Goal: Check status: Check status

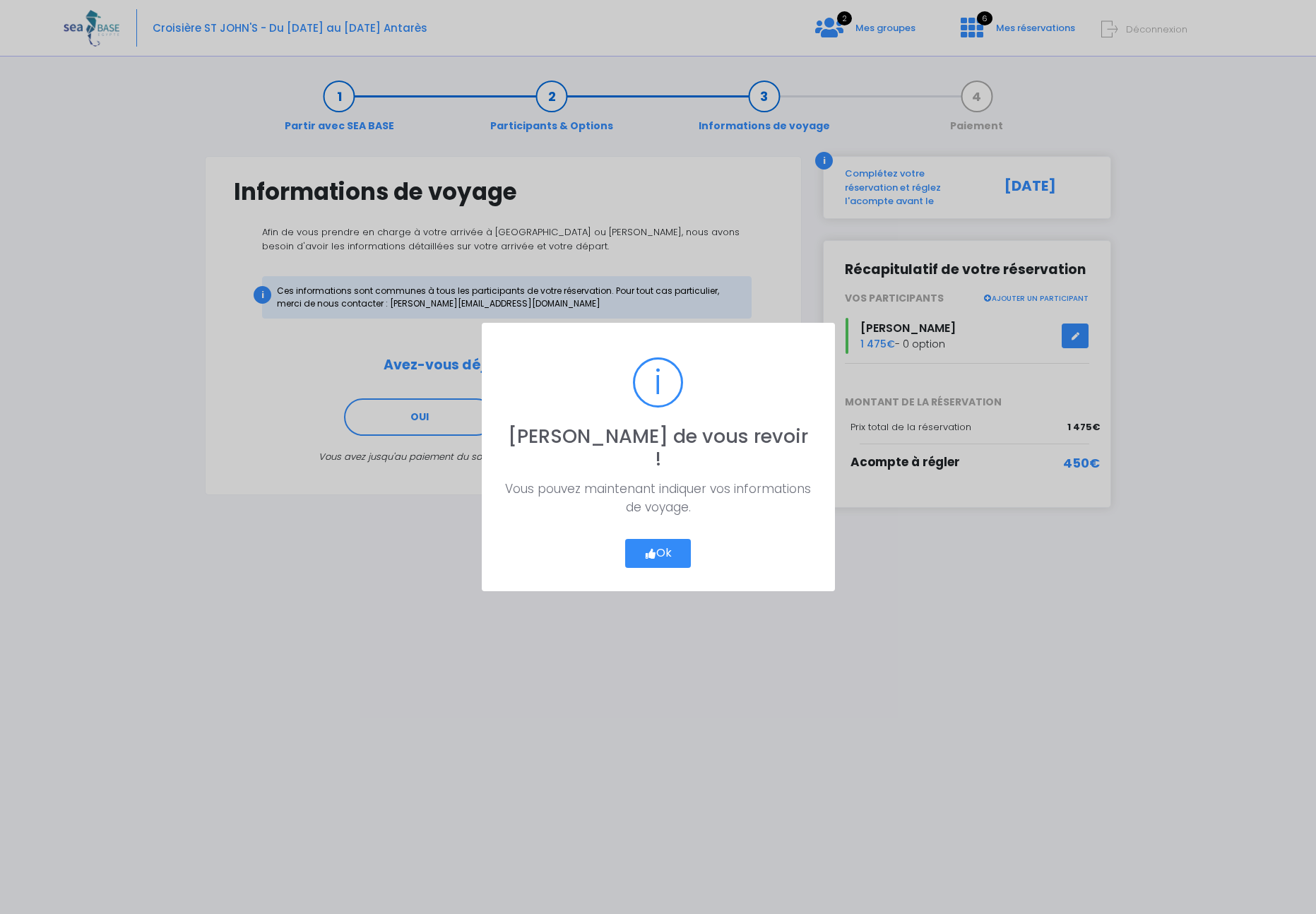
click at [664, 547] on button "Ok" at bounding box center [658, 554] width 66 height 30
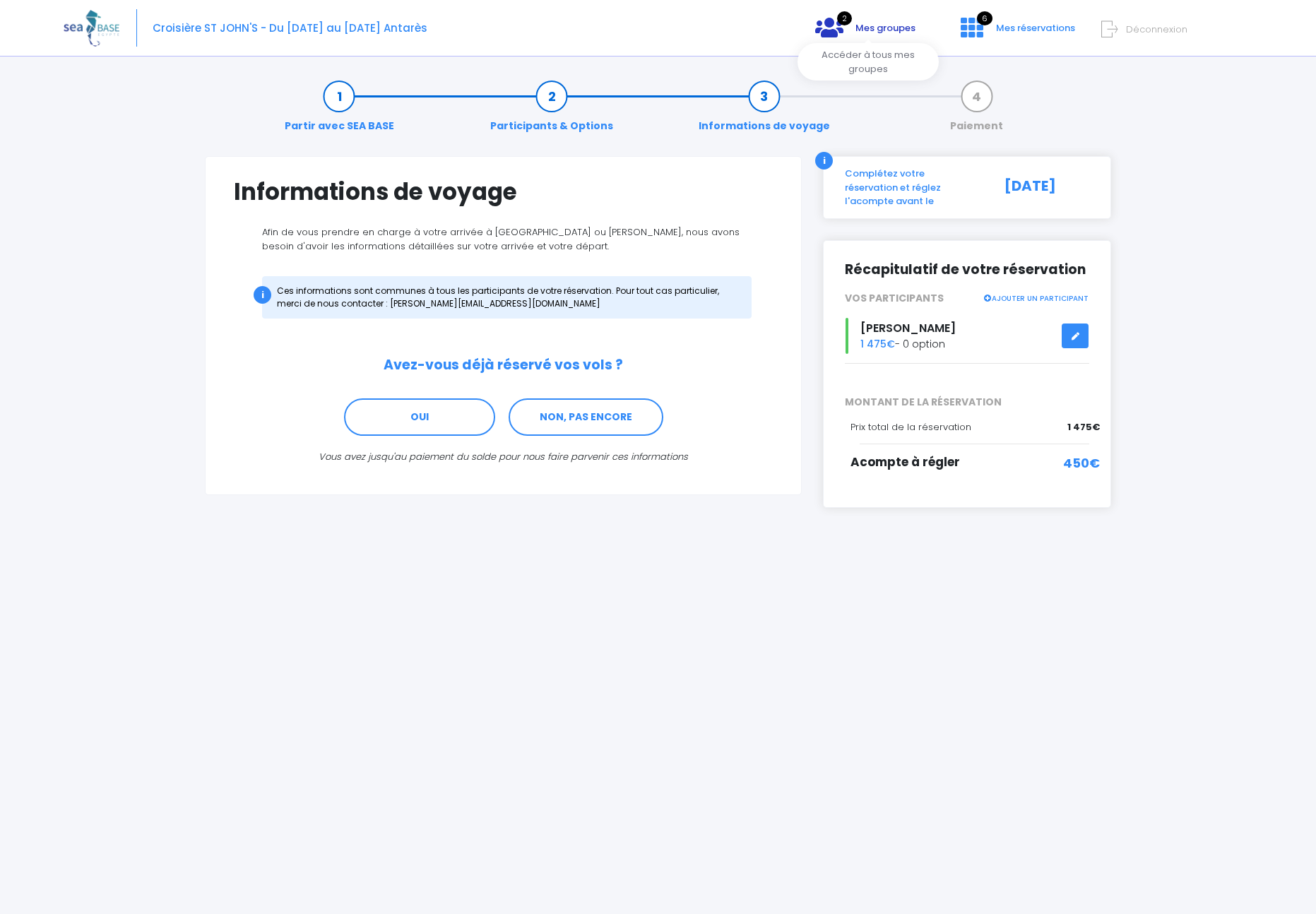
click at [867, 30] on span "Mes groupes" at bounding box center [885, 27] width 60 height 13
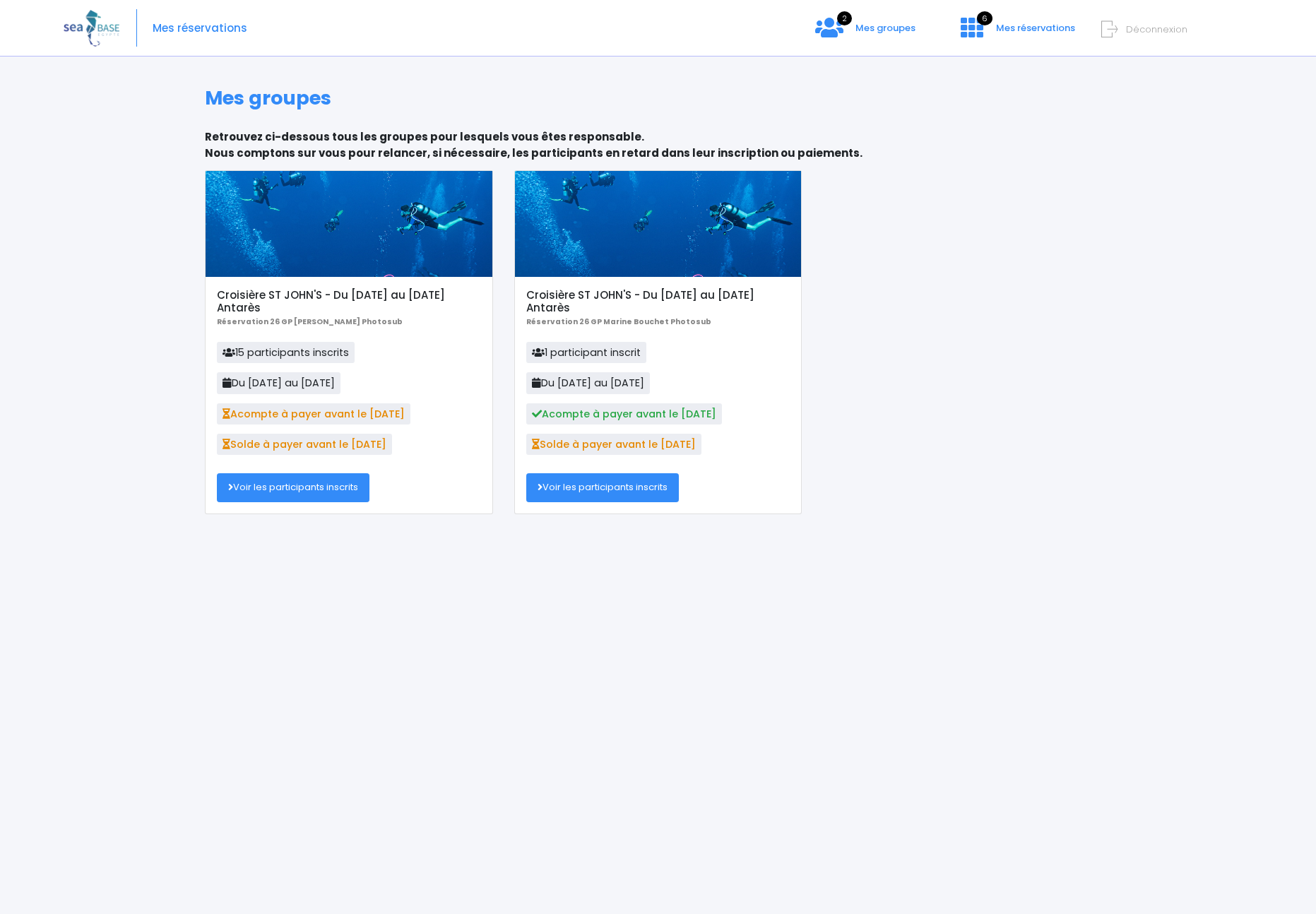
click at [307, 491] on link "Voir les participants inscrits" at bounding box center [293, 487] width 153 height 28
